Goal: Find contact information: Find contact information

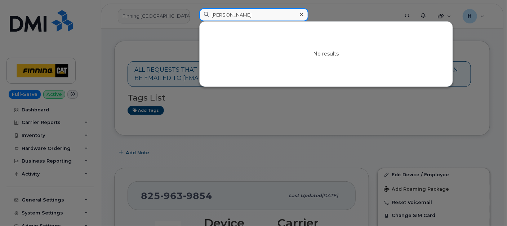
scroll to position [120, 0]
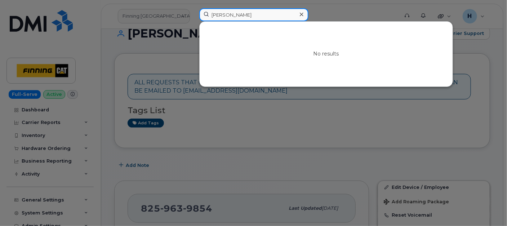
drag, startPoint x: 248, startPoint y: 13, endPoint x: 188, endPoint y: 13, distance: 59.8
click at [194, 13] on div "Dan Egden No results" at bounding box center [297, 16] width 206 height 16
paste input "Matthew Lobb"
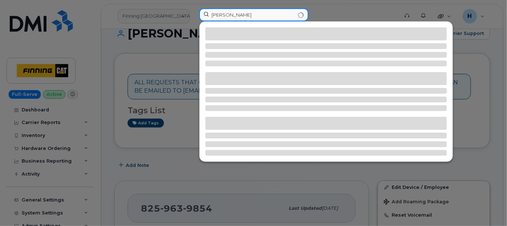
type input "Matthew Lobb"
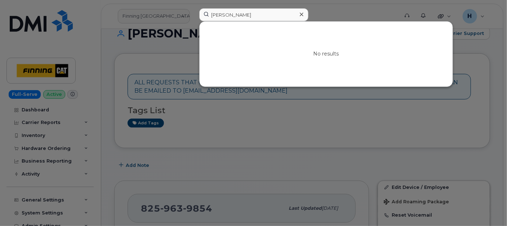
click at [303, 14] on div at bounding box center [301, 14] width 10 height 10
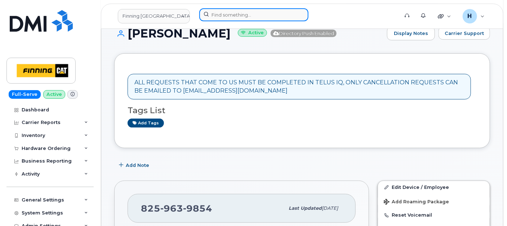
click at [219, 13] on input at bounding box center [253, 14] width 109 height 13
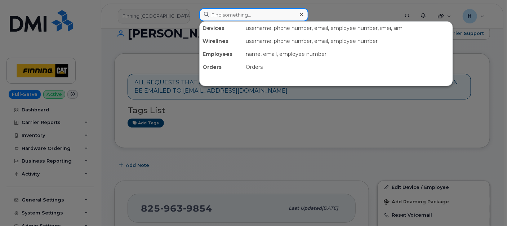
paste input "[PERSON_NAME]"
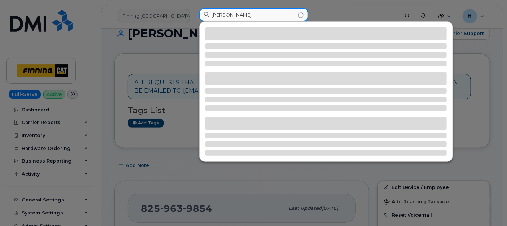
type input "[PERSON_NAME]"
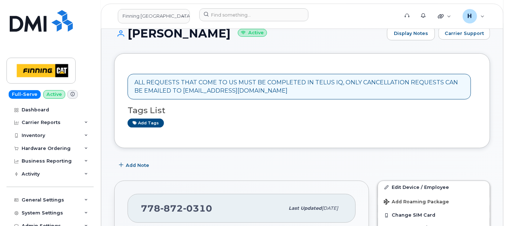
scroll to position [240, 0]
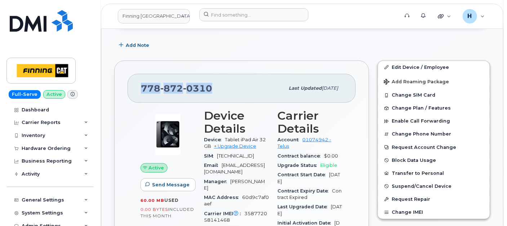
drag, startPoint x: 227, startPoint y: 87, endPoint x: 133, endPoint y: 87, distance: 94.8
click at [133, 87] on div "[PHONE_NUMBER] Last updated [DATE]" at bounding box center [242, 88] width 228 height 29
copy span "[PHONE_NUMBER]"
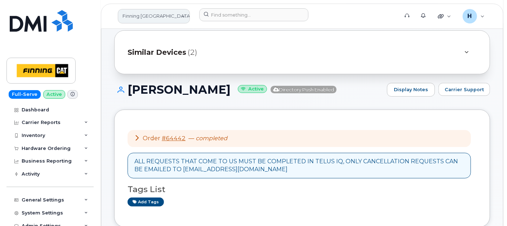
scroll to position [40, 0]
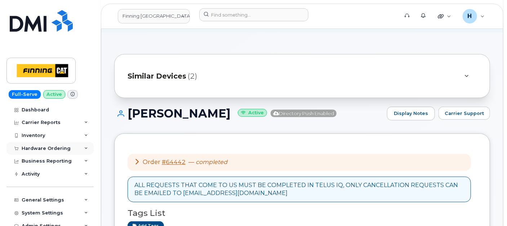
click at [61, 150] on div "Hardware Ordering" at bounding box center [46, 149] width 49 height 6
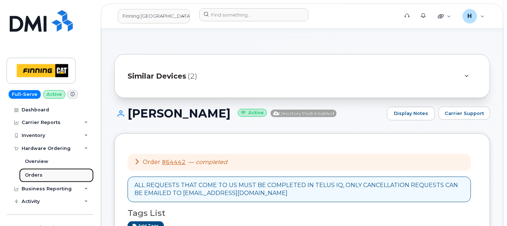
click at [48, 172] on link "Orders" at bounding box center [56, 175] width 75 height 14
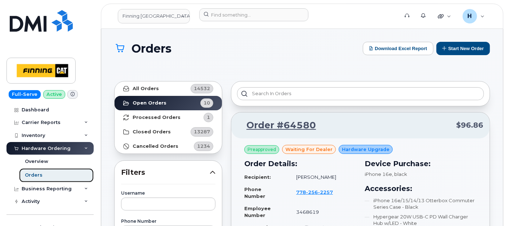
click at [57, 175] on link "Orders" at bounding box center [56, 175] width 75 height 14
